Goal: Find specific page/section: Find specific page/section

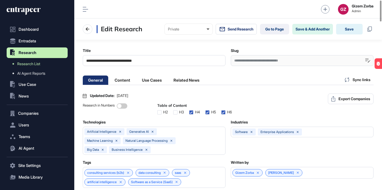
scroll to position [0, 2]
click at [265, 27] on link "Go to Page" at bounding box center [274, 29] width 29 height 11
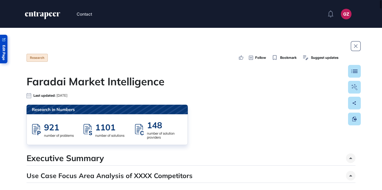
click at [3, 49] on span "Edit Page" at bounding box center [3, 52] width 3 height 15
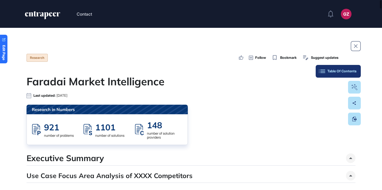
click at [352, 74] on button "Table Of Contents" at bounding box center [338, 71] width 45 height 13
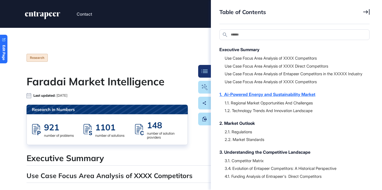
click at [265, 98] on div "1. Ai-Powered Energy and Sustainability Market" at bounding box center [292, 94] width 145 height 6
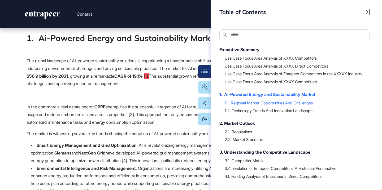
scroll to position [485, 0]
click at [261, 108] on div at bounding box center [295, 106] width 140 height 3
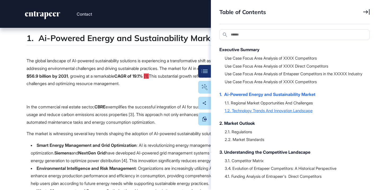
click at [259, 113] on div "1.2. Technology Trends And Innovation Landscape" at bounding box center [295, 110] width 140 height 5
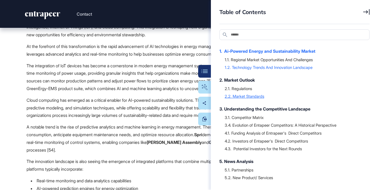
scroll to position [50, 0]
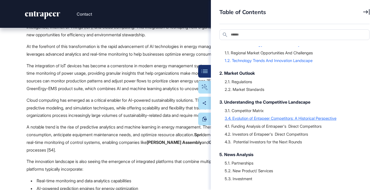
click at [252, 121] on div "3.4. Evolution of Entapeer Competitors: A Historical Perspective" at bounding box center [295, 118] width 140 height 5
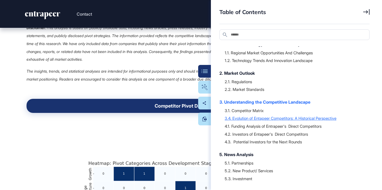
scroll to position [7325, 0]
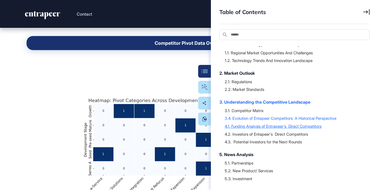
click at [249, 129] on div "4.1. Funding Analysis of Entrapeer's Direct Competitors" at bounding box center [295, 126] width 140 height 5
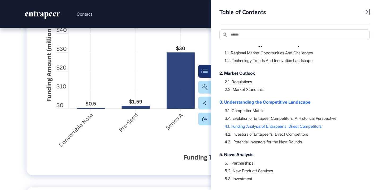
scroll to position [7828, 0]
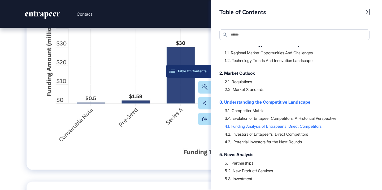
click at [209, 72] on button "Table Of Contents" at bounding box center [188, 71] width 45 height 13
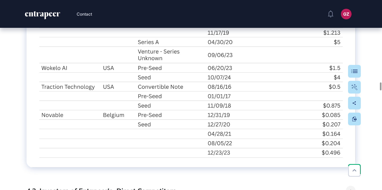
scroll to position [8649, 0]
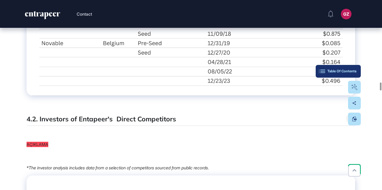
click at [353, 72] on div "Table Of Contents" at bounding box center [338, 71] width 37 height 4
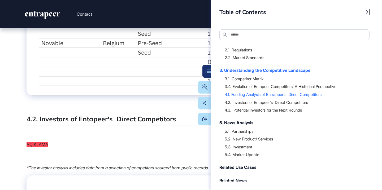
scroll to position [91, 0]
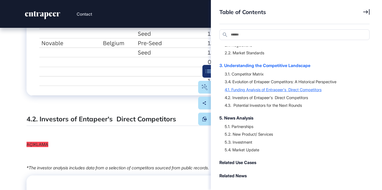
click at [241, 89] on div "4.1. Funding Analysis of Entrapeer's Direct Competitors" at bounding box center [295, 89] width 140 height 5
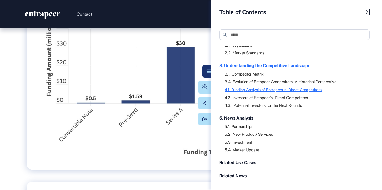
scroll to position [7828, 0]
click at [203, 72] on div "Table Of Contents" at bounding box center [188, 71] width 37 height 4
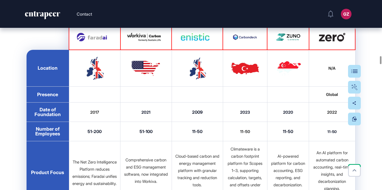
scroll to position [5871, 0]
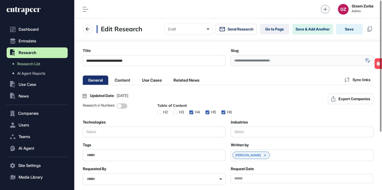
click at [366, 59] on icon at bounding box center [368, 60] width 5 height 5
click at [326, 62] on input "**********" at bounding box center [302, 60] width 143 height 11
click at [337, 61] on input "**********" at bounding box center [302, 60] width 143 height 11
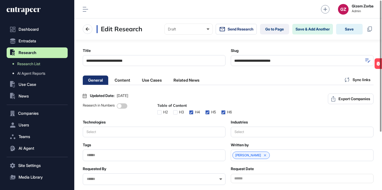
click at [366, 61] on icon at bounding box center [368, 60] width 5 height 5
click at [137, 82] on li "Content" at bounding box center [152, 80] width 31 height 9
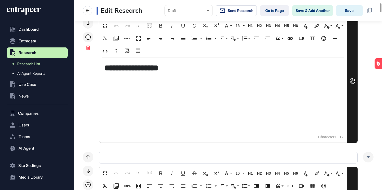
scroll to position [119, 0]
